Goal: Task Accomplishment & Management: Use online tool/utility

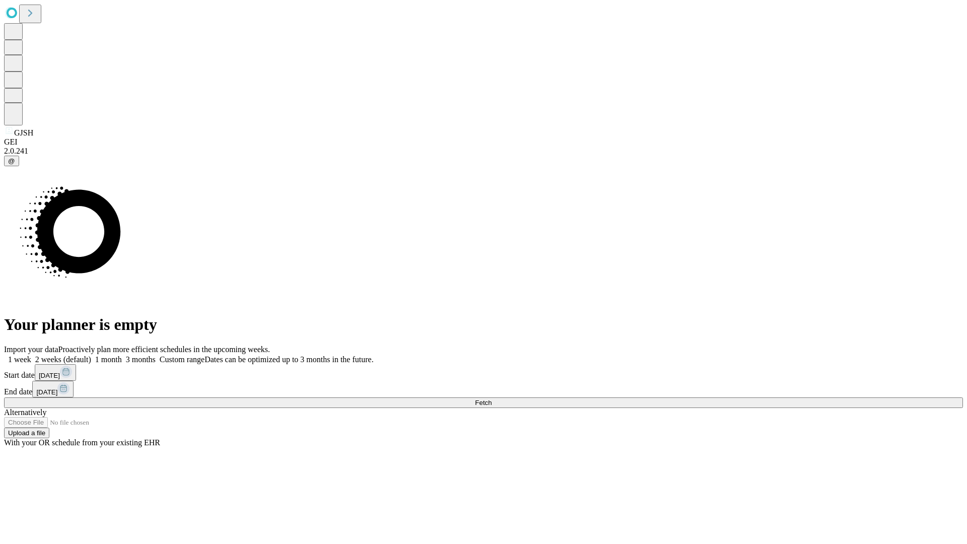
click at [492, 399] on span "Fetch" at bounding box center [483, 403] width 17 height 8
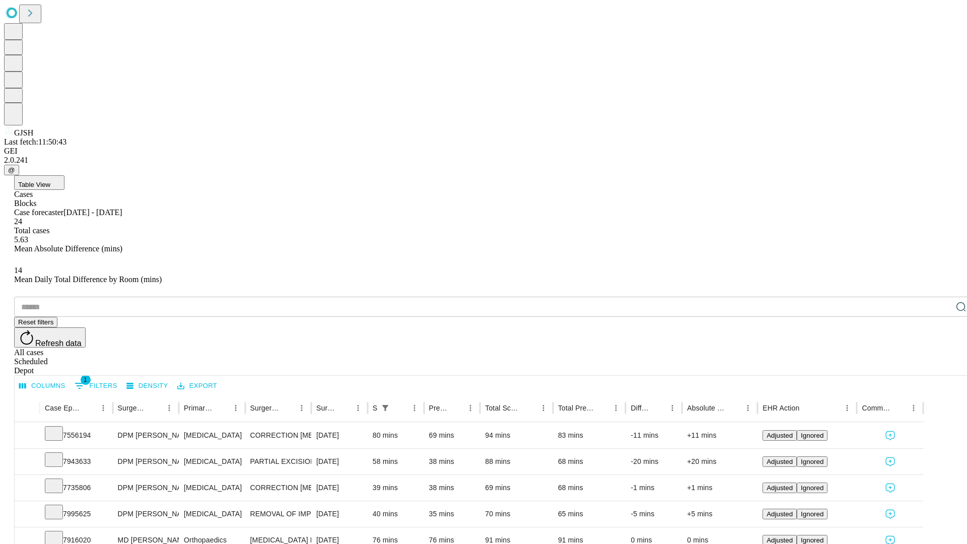
click at [902, 357] on div "Scheduled" at bounding box center [493, 361] width 959 height 9
